Goal: Task Accomplishment & Management: Use online tool/utility

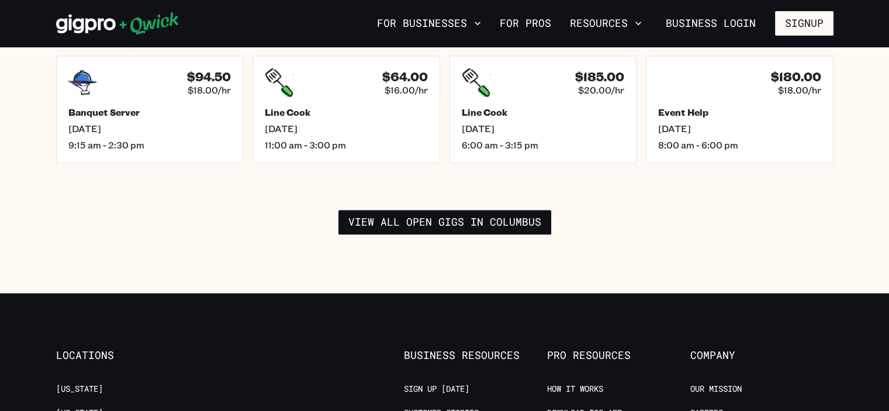
scroll to position [1870, 0]
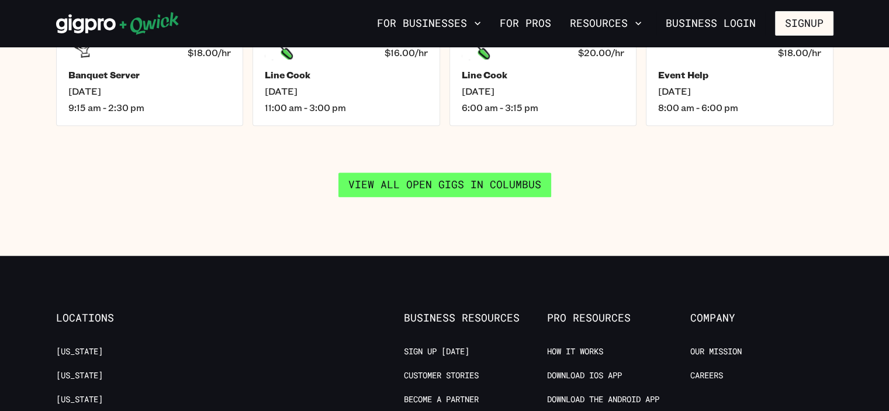
click at [446, 172] on link "View all open gigs in Columbus" at bounding box center [444, 184] width 213 height 25
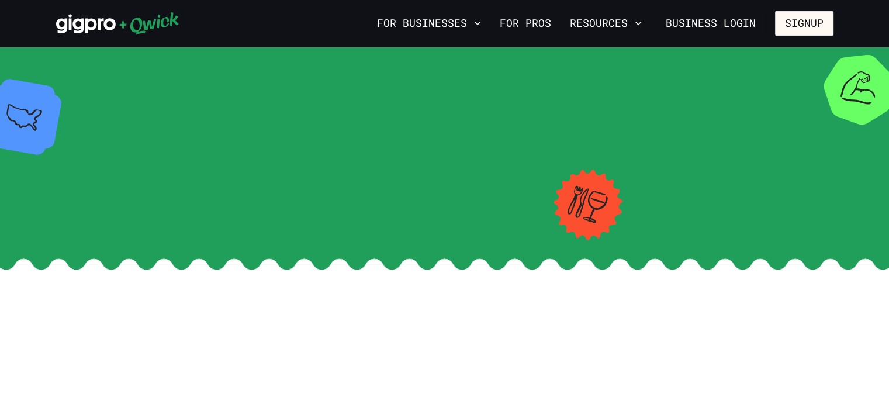
scroll to position [1870, 0]
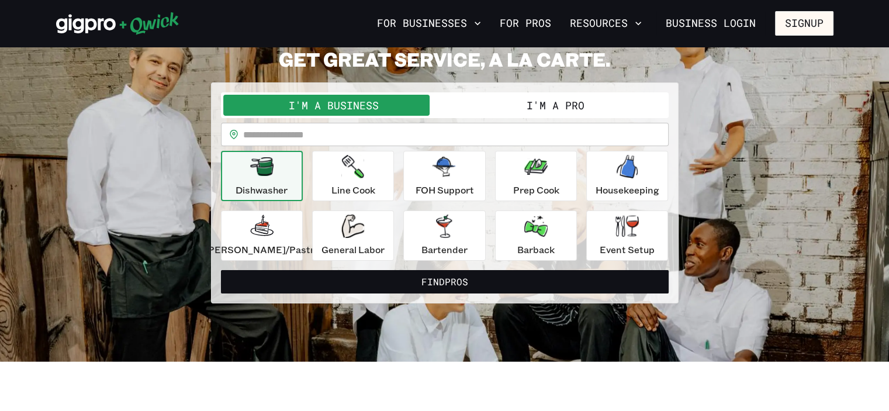
scroll to position [58, 0]
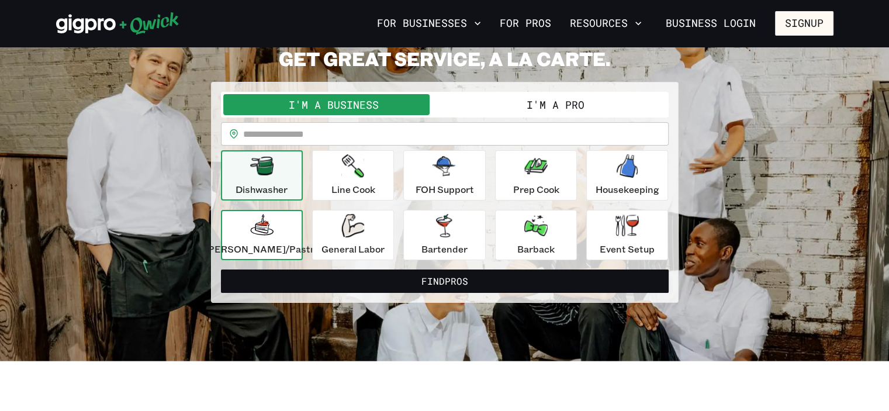
click at [276, 237] on div "[PERSON_NAME]/Pastry" at bounding box center [262, 235] width 115 height 42
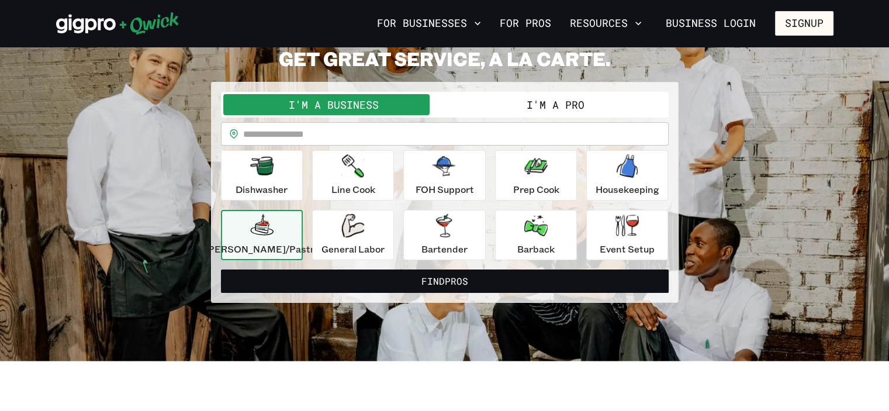
click at [276, 242] on p "[PERSON_NAME]/Pastry" at bounding box center [262, 249] width 115 height 14
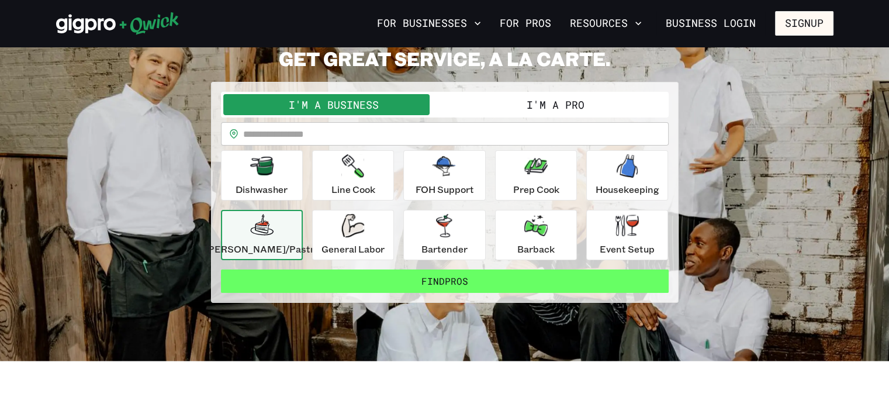
click at [471, 276] on button "Find Pros" at bounding box center [445, 280] width 448 height 23
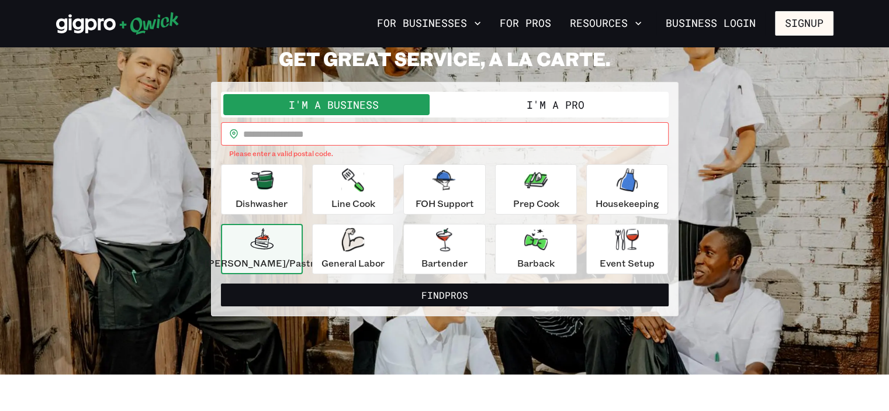
click at [305, 131] on input "text" at bounding box center [455, 133] width 425 height 23
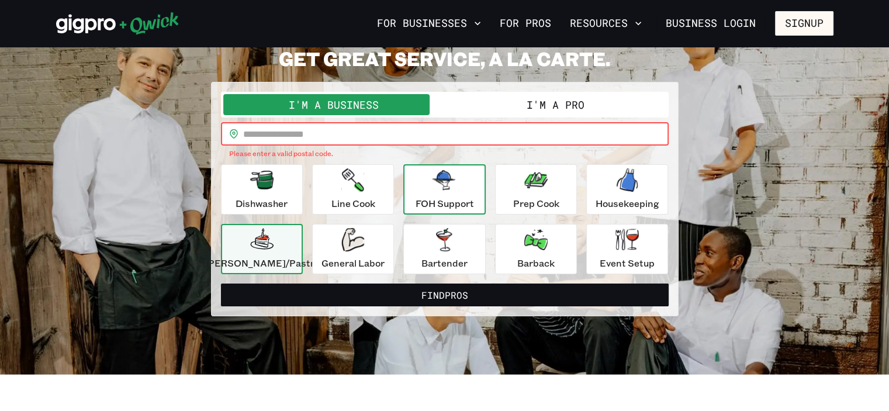
type input "*****"
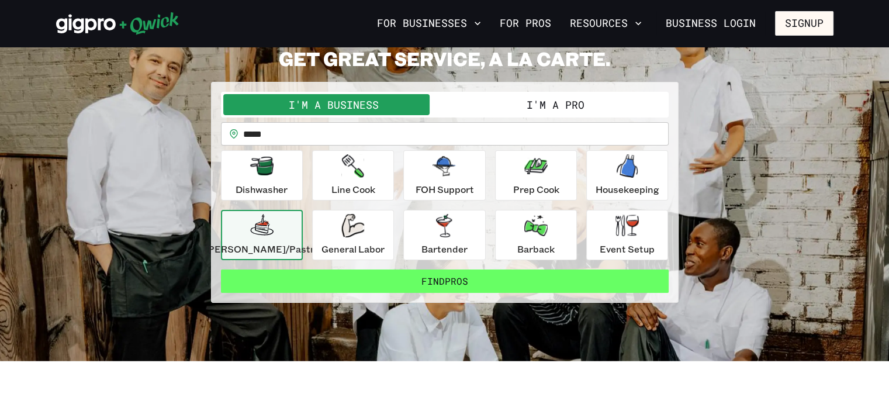
click at [441, 275] on button "Find Pros" at bounding box center [445, 280] width 448 height 23
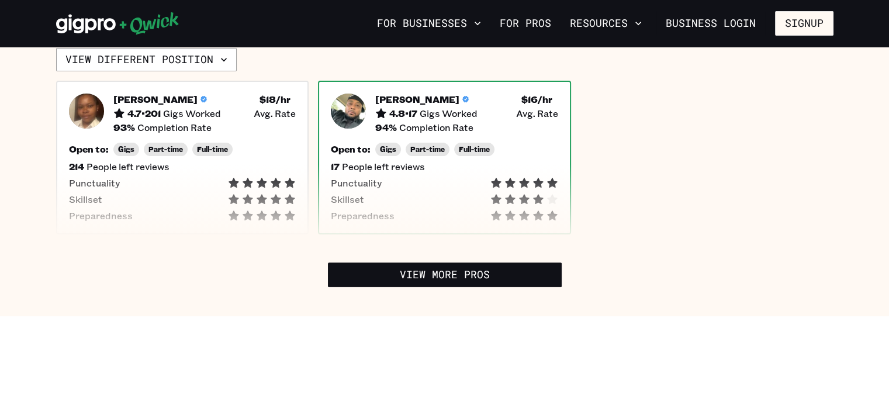
scroll to position [292, 0]
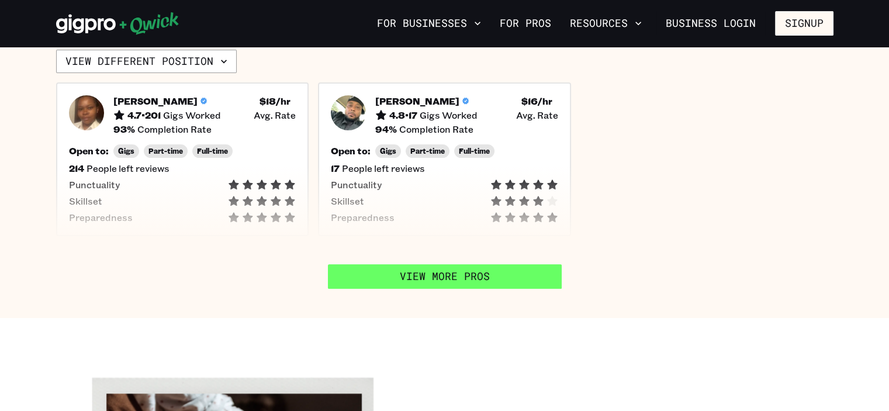
click at [432, 275] on link "View More Pros" at bounding box center [445, 276] width 234 height 25
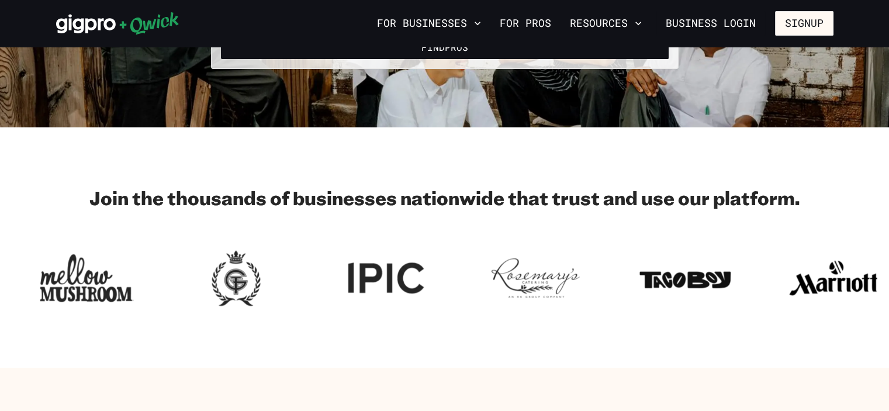
scroll to position [58, 0]
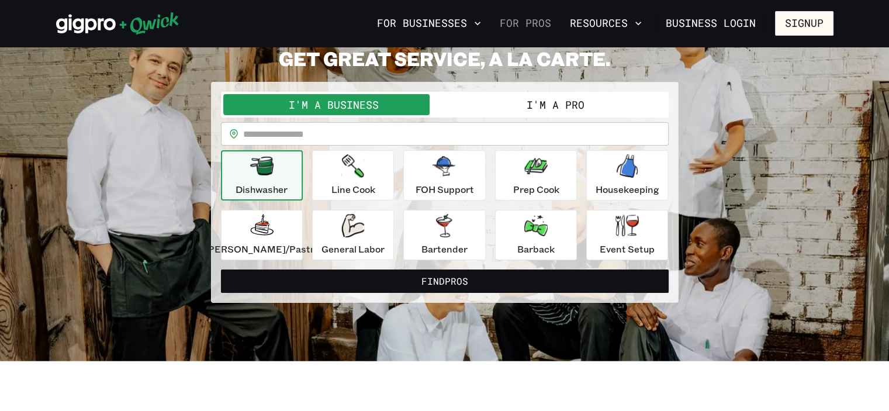
click at [539, 19] on link "For Pros" at bounding box center [525, 23] width 61 height 20
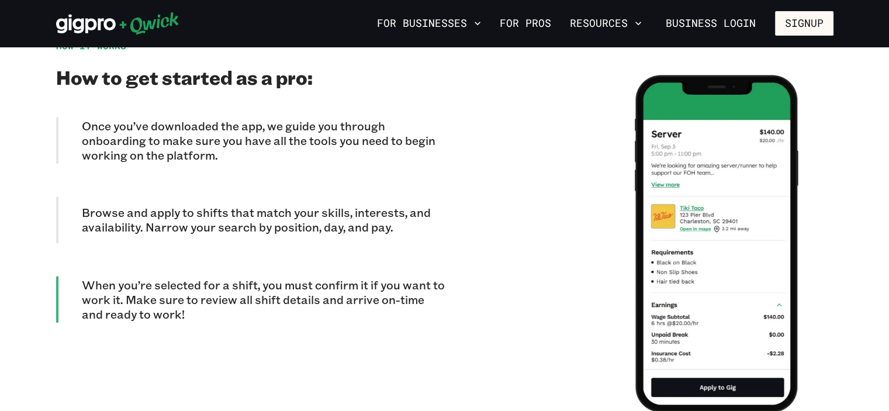
scroll to position [1052, 0]
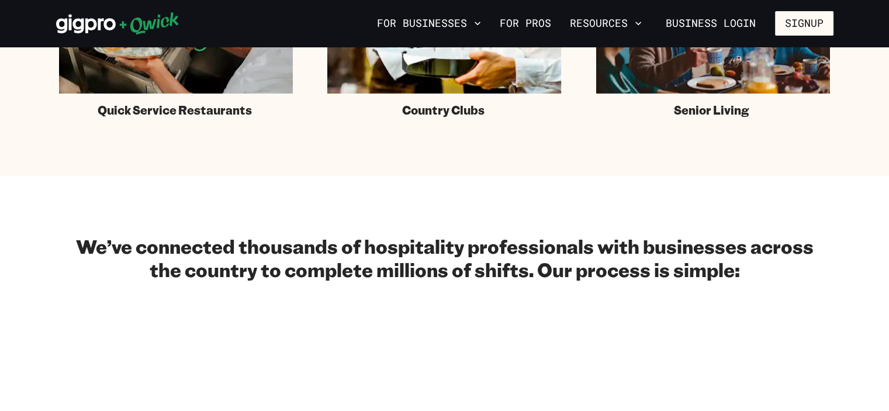
scroll to position [58, 0]
